Goal: Use online tool/utility: Use online tool/utility

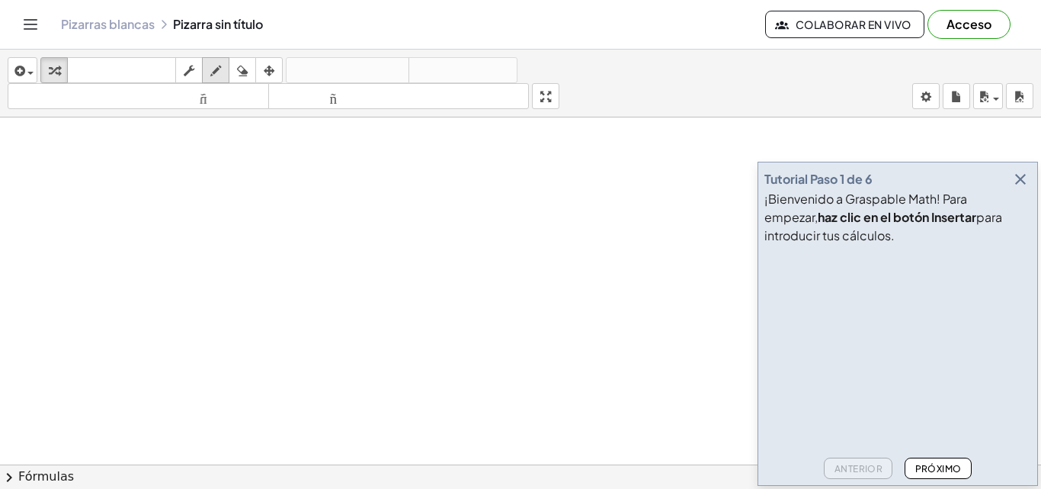
click at [224, 66] on div "button" at bounding box center [216, 70] width 20 height 18
drag, startPoint x: 118, startPoint y: 171, endPoint x: 143, endPoint y: 169, distance: 25.2
drag, startPoint x: 168, startPoint y: 194, endPoint x: 168, endPoint y: 212, distance: 18.3
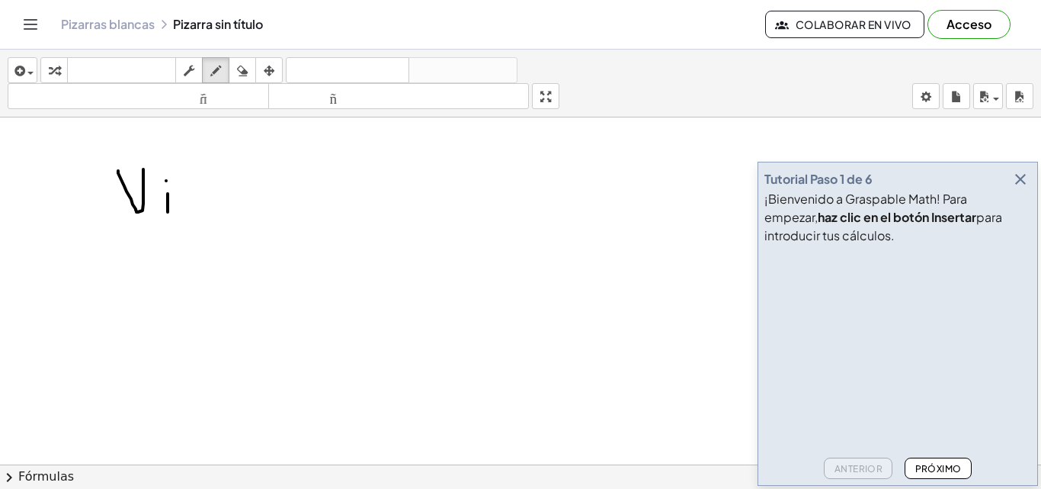
drag, startPoint x: 201, startPoint y: 200, endPoint x: 197, endPoint y: 217, distance: 18.1
drag, startPoint x: 210, startPoint y: 171, endPoint x: 222, endPoint y: 224, distance: 54.6
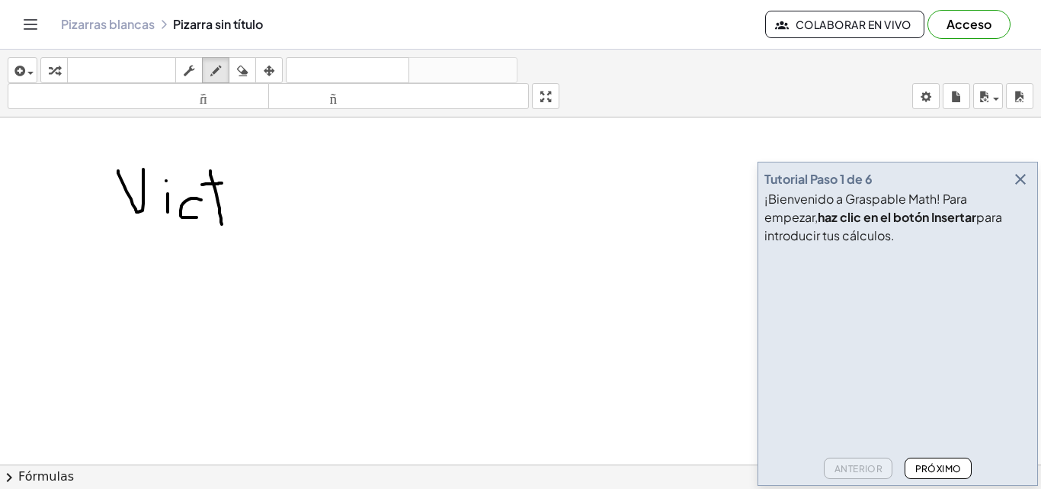
drag, startPoint x: 202, startPoint y: 185, endPoint x: 229, endPoint y: 183, distance: 27.5
drag, startPoint x: 281, startPoint y: 190, endPoint x: 290, endPoint y: 191, distance: 9.2
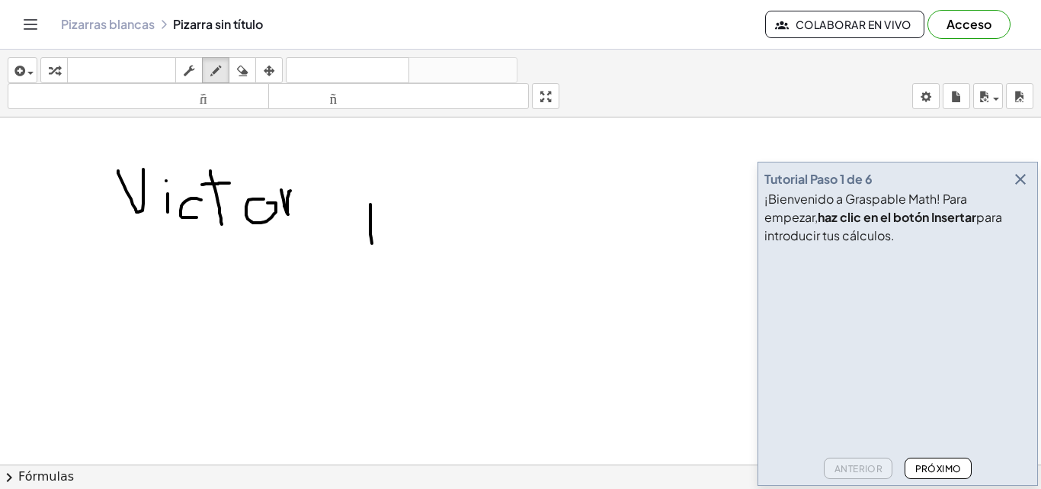
drag, startPoint x: 371, startPoint y: 204, endPoint x: 373, endPoint y: 249, distance: 44.3
drag, startPoint x: 355, startPoint y: 201, endPoint x: 377, endPoint y: 220, distance: 29.7
drag, startPoint x: 425, startPoint y: 201, endPoint x: 417, endPoint y: 236, distance: 36.1
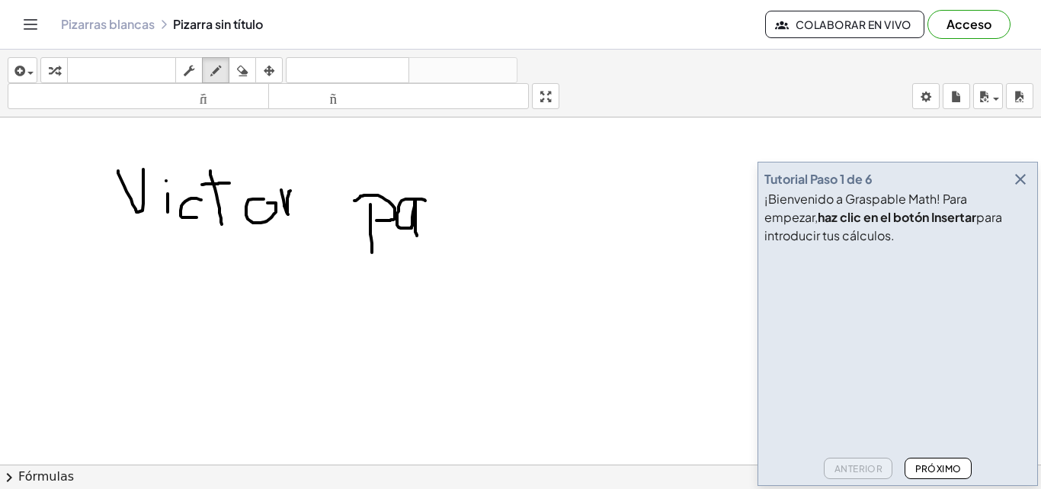
drag, startPoint x: 453, startPoint y: 200, endPoint x: 468, endPoint y: 232, distance: 35.5
drag, startPoint x: 481, startPoint y: 206, endPoint x: 486, endPoint y: 241, distance: 35.4
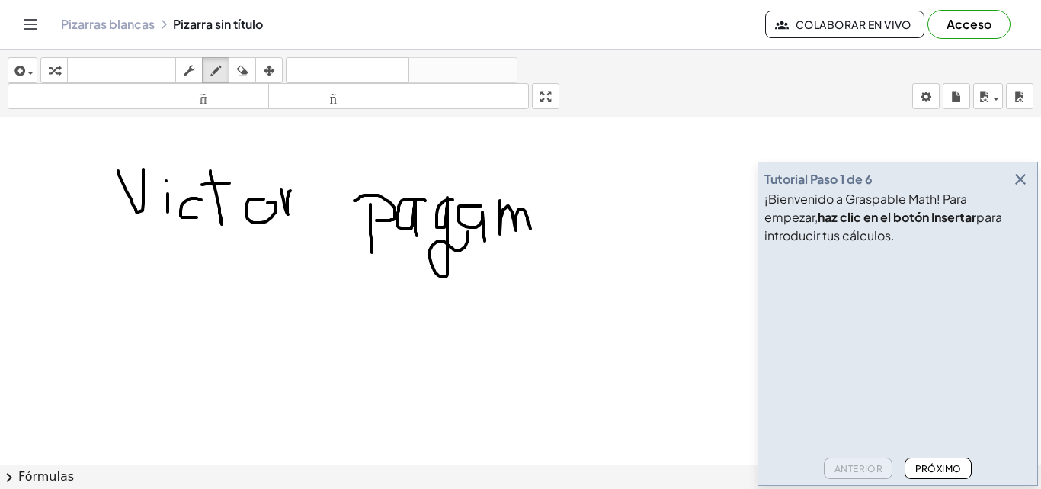
drag, startPoint x: 500, startPoint y: 201, endPoint x: 531, endPoint y: 234, distance: 45.9
drag, startPoint x: 539, startPoint y: 216, endPoint x: 560, endPoint y: 232, distance: 26.1
drag, startPoint x: 607, startPoint y: 194, endPoint x: 606, endPoint y: 232, distance: 37.4
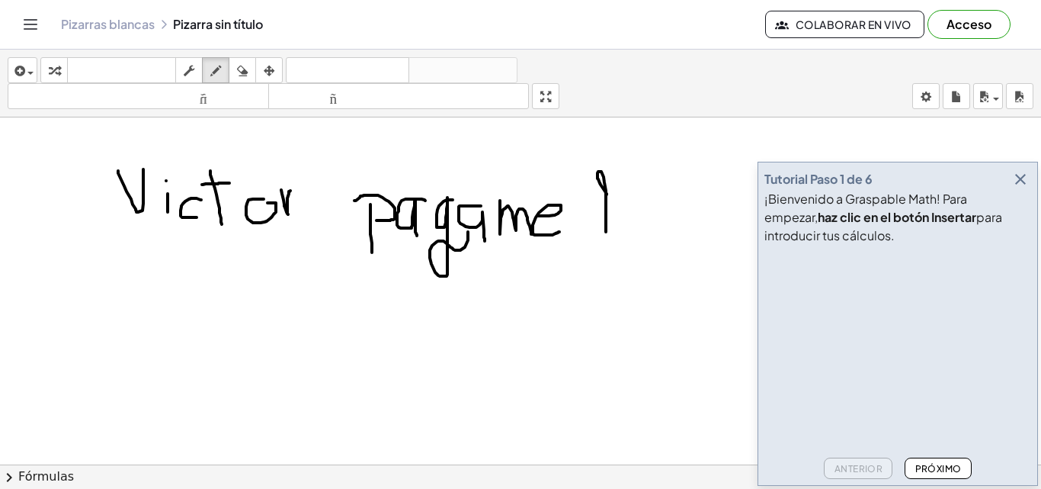
drag, startPoint x: 658, startPoint y: 221, endPoint x: 649, endPoint y: 244, distance: 24.6
drag, startPoint x: 127, startPoint y: 276, endPoint x: 165, endPoint y: 312, distance: 52.9
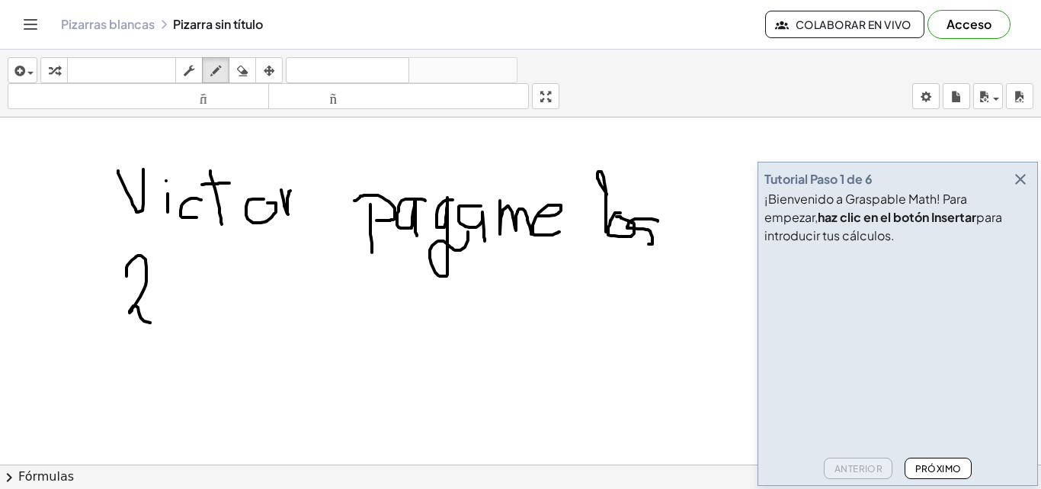
drag, startPoint x: 230, startPoint y: 297, endPoint x: 255, endPoint y: 310, distance: 27.6
drag, startPoint x: 263, startPoint y: 287, endPoint x: 275, endPoint y: 289, distance: 12.4
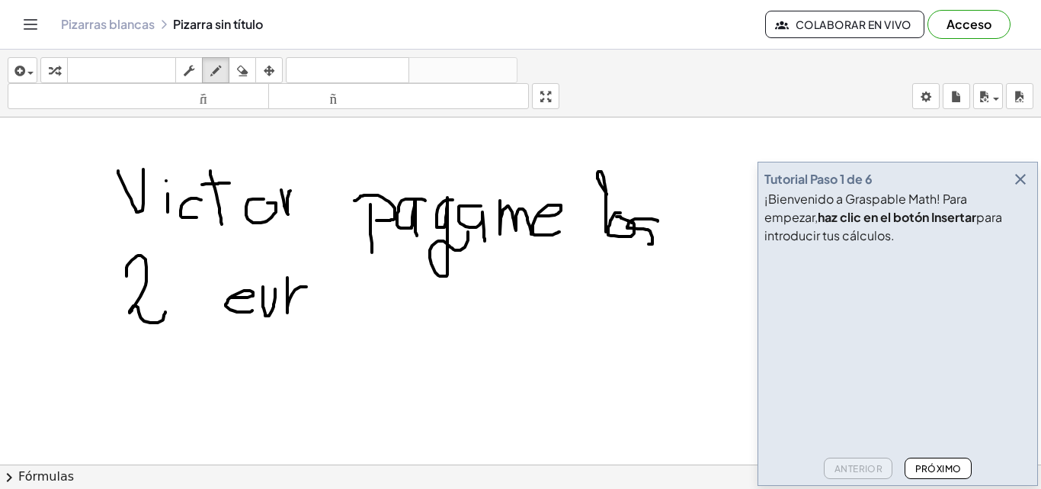
drag, startPoint x: 307, startPoint y: 287, endPoint x: 287, endPoint y: 278, distance: 21.1
drag, startPoint x: 351, startPoint y: 298, endPoint x: 350, endPoint y: 326, distance: 28.2
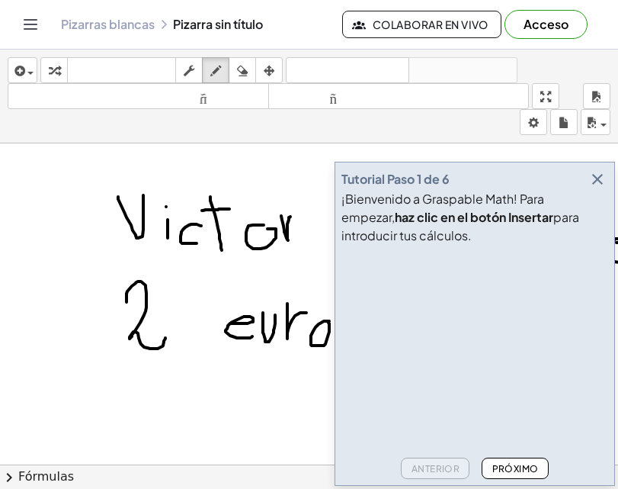
click at [595, 181] on icon "button" at bounding box center [598, 179] width 18 height 18
